Goal: Task Accomplishment & Management: Use online tool/utility

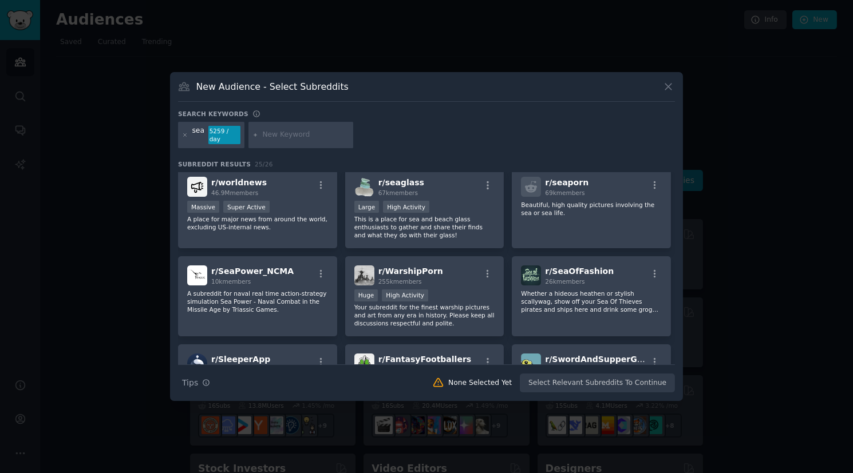
scroll to position [57, 0]
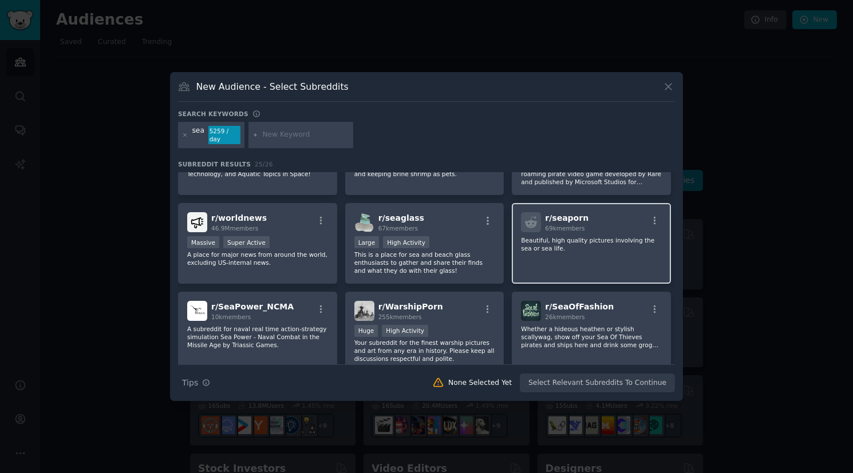
click at [569, 219] on h2 "r/ seaporn 69k members" at bounding box center [567, 222] width 44 height 20
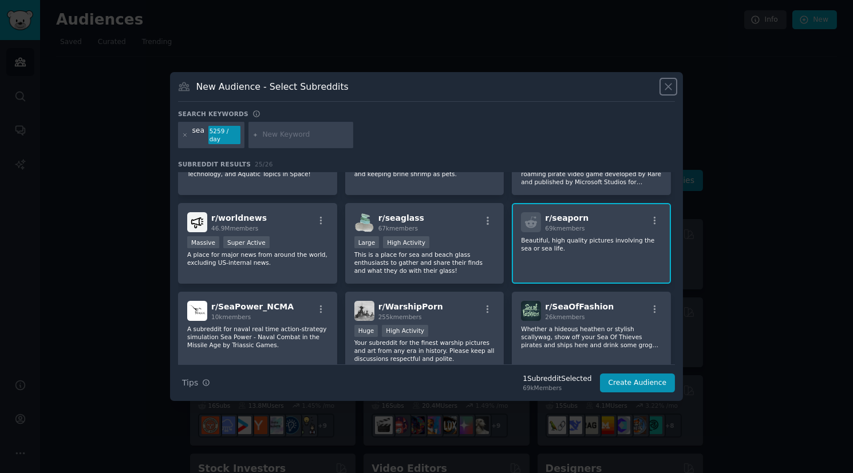
click at [666, 93] on icon at bounding box center [668, 87] width 12 height 12
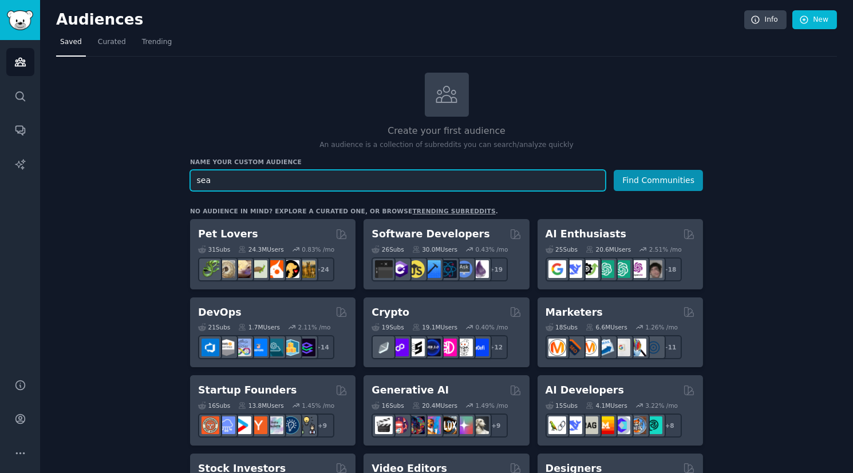
click at [244, 179] on input "sea" at bounding box center [398, 180] width 416 height 21
click at [614, 170] on button "Find Communities" at bounding box center [658, 180] width 89 height 21
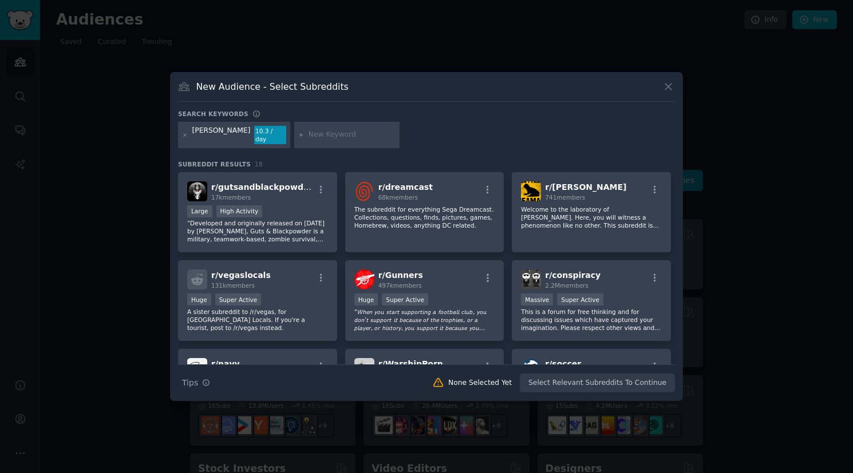
click at [673, 91] on icon at bounding box center [668, 87] width 12 height 12
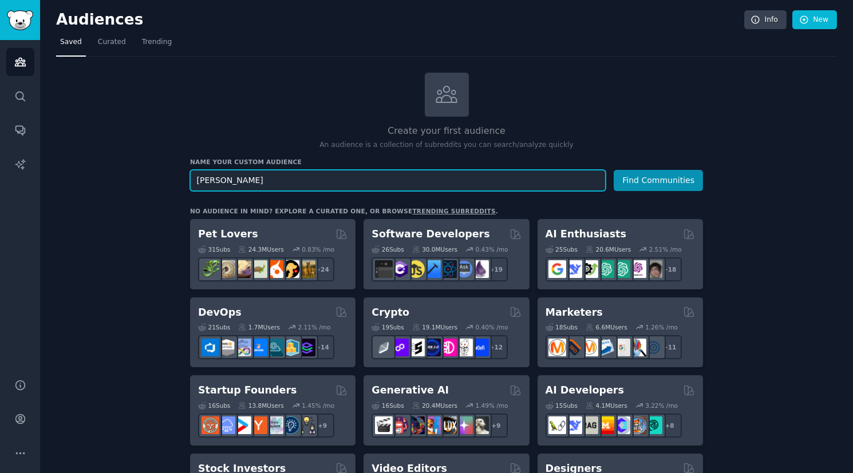
drag, startPoint x: 261, startPoint y: 179, endPoint x: 187, endPoint y: 178, distance: 74.4
click at [235, 179] on input "[PERSON_NAME]" at bounding box center [398, 180] width 416 height 21
type input "[PERSON_NAME]"
click at [614, 170] on button "Find Communities" at bounding box center [658, 180] width 89 height 21
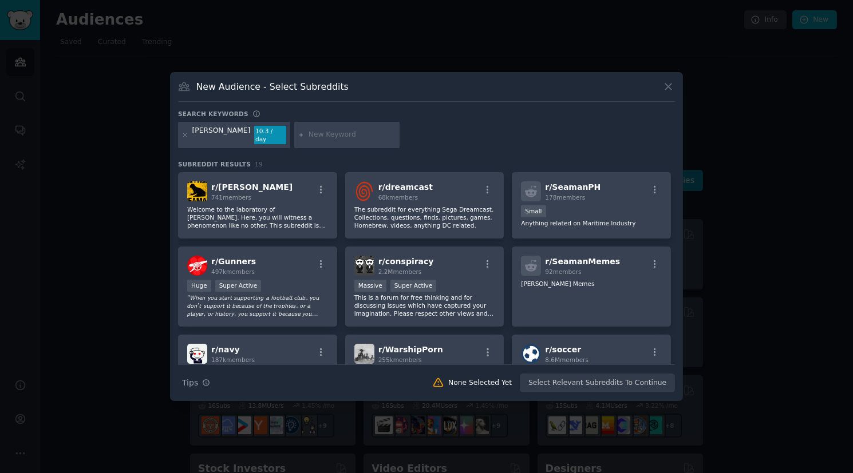
click at [665, 93] on icon at bounding box center [668, 87] width 12 height 12
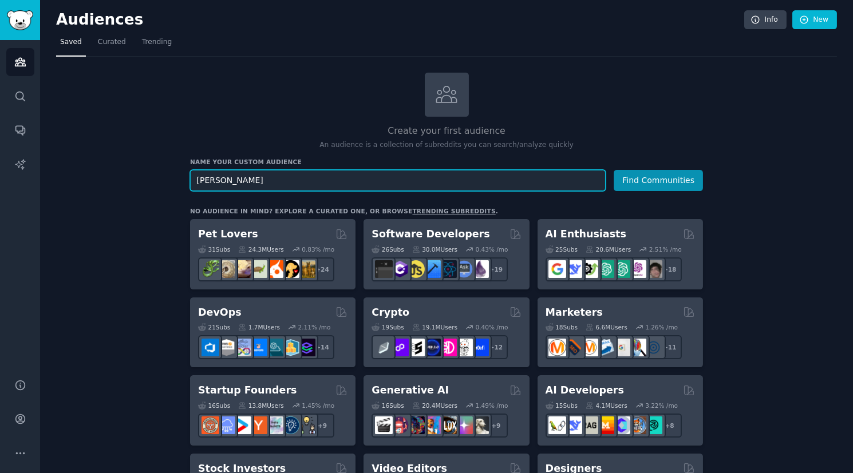
drag, startPoint x: 244, startPoint y: 182, endPoint x: 189, endPoint y: 180, distance: 55.0
click at [193, 180] on input "[PERSON_NAME]" at bounding box center [398, 180] width 416 height 21
type input "maritime workers"
click at [614, 170] on button "Find Communities" at bounding box center [658, 180] width 89 height 21
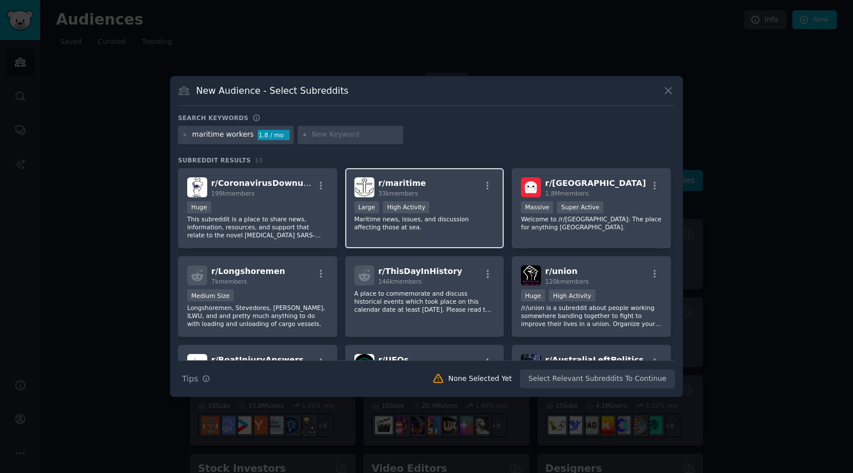
click at [431, 187] on div "r/ maritime 33k members" at bounding box center [424, 187] width 141 height 20
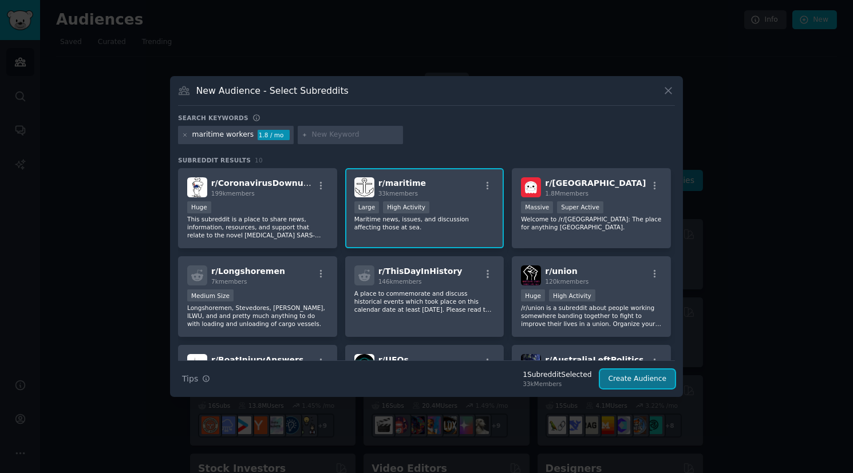
click at [641, 382] on button "Create Audience" at bounding box center [638, 379] width 76 height 19
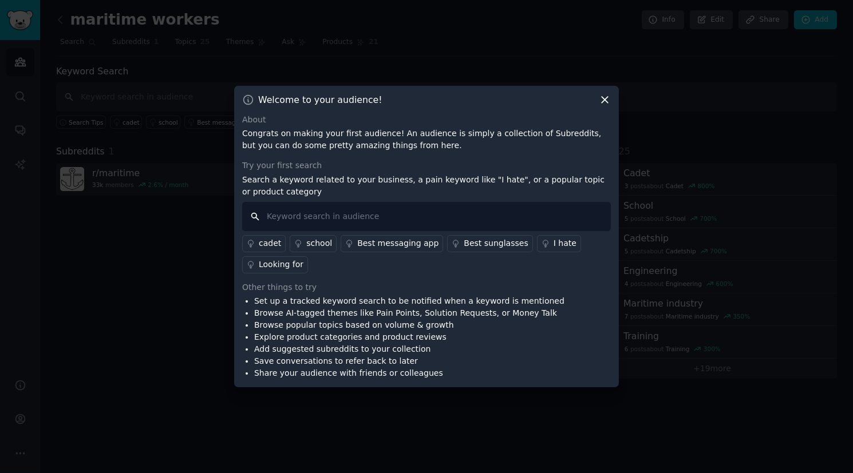
click at [298, 214] on input "text" at bounding box center [426, 216] width 369 height 29
type input "handover"
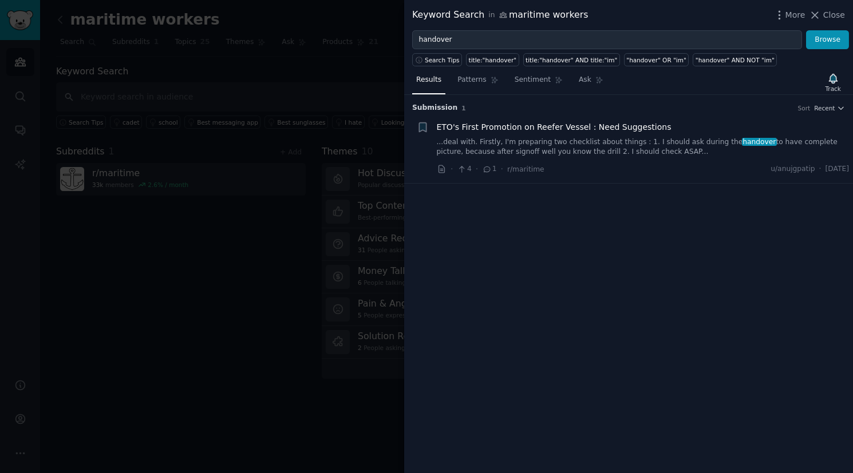
click at [525, 140] on link "...deal with. Firstly, I'm preparing two checklist about things : 1. I should a…" at bounding box center [643, 147] width 413 height 20
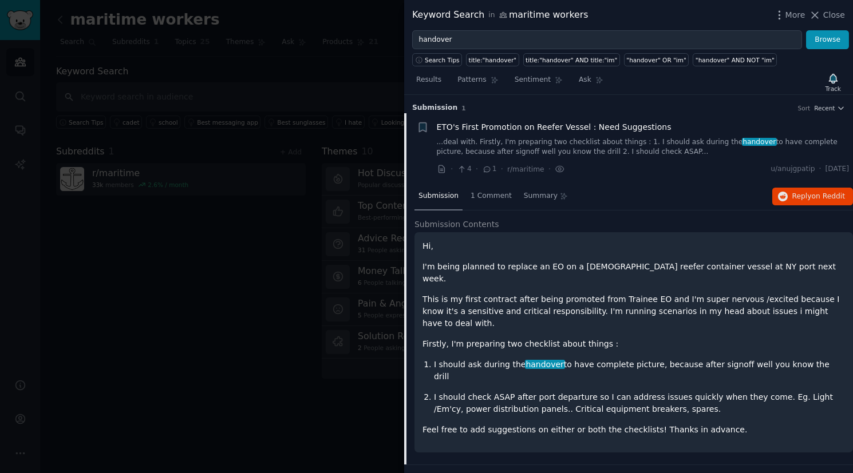
click at [839, 15] on span "Close" at bounding box center [834, 15] width 22 height 12
